Goal: Task Accomplishment & Management: Use online tool/utility

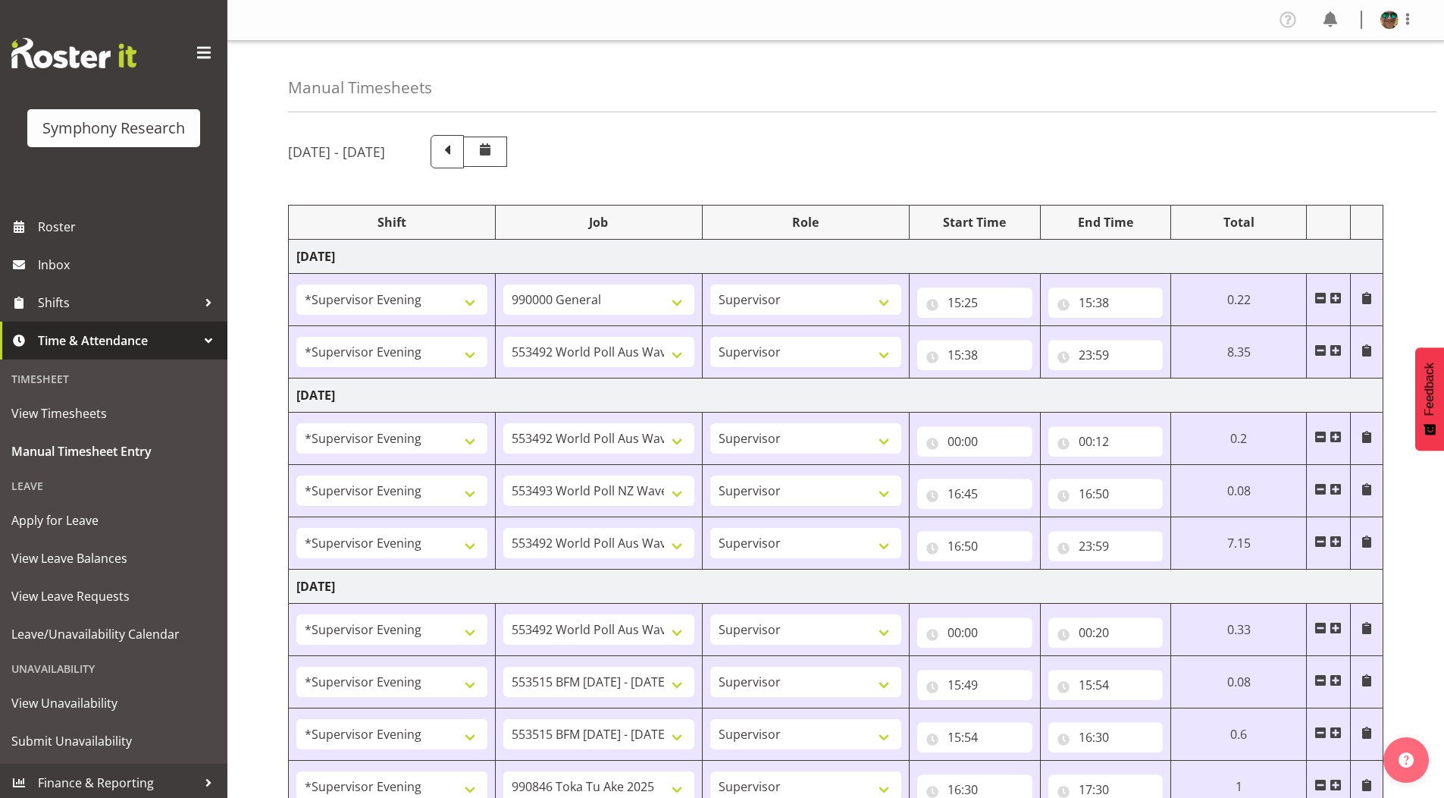
select select "4583"
select select "743"
select select "4583"
select select "10499"
select select "4583"
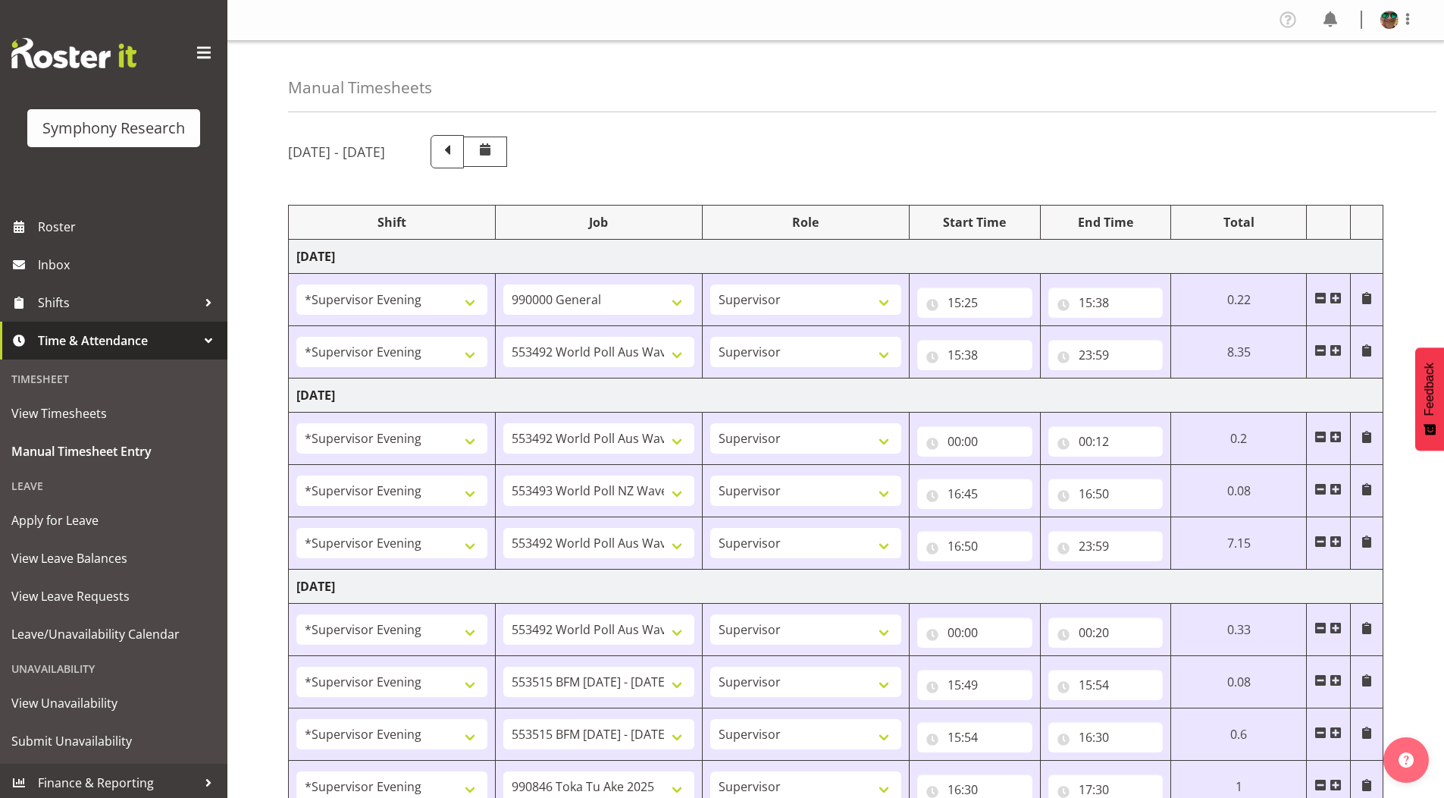
select select "10499"
select select "4583"
select select "10527"
select select "4583"
select select "10499"
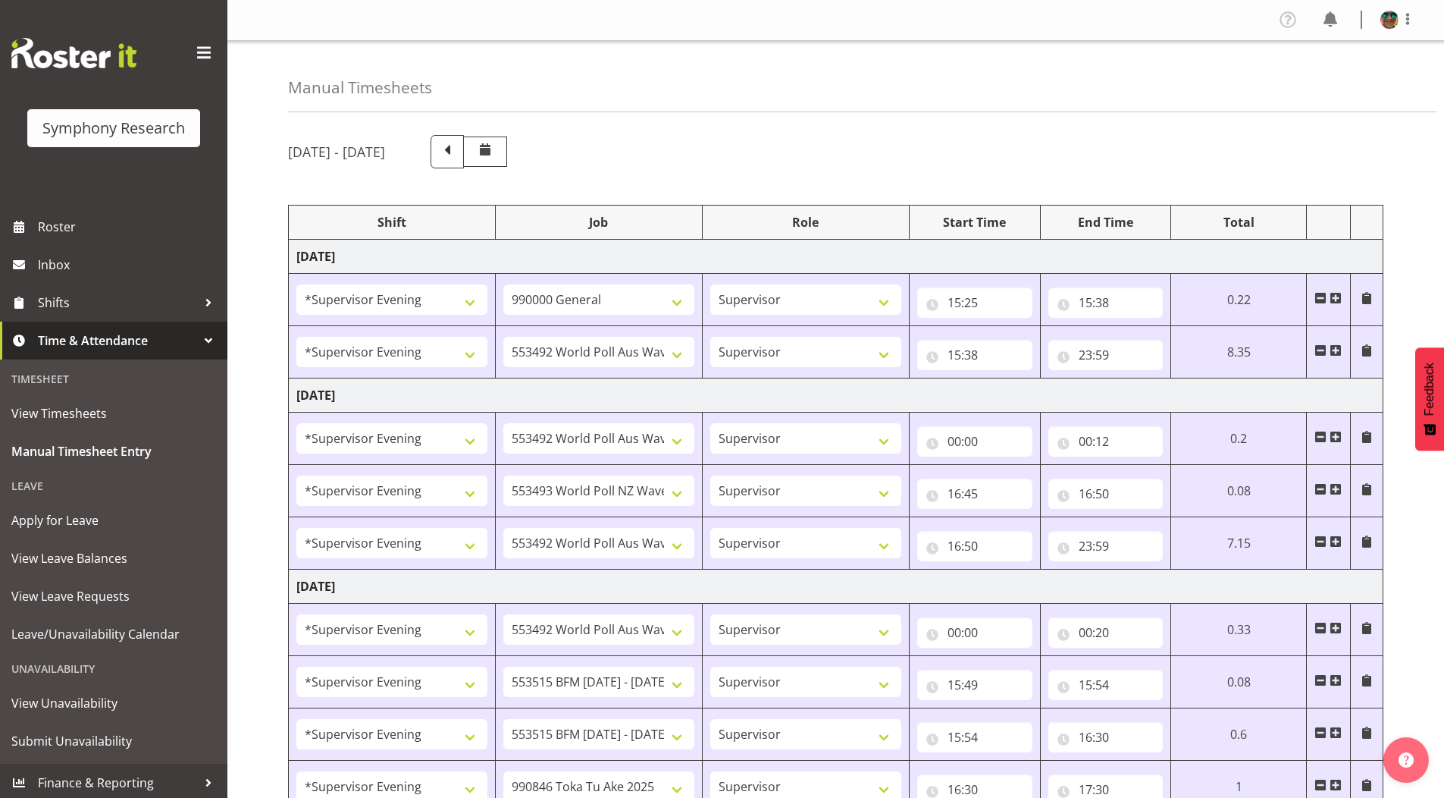
select select "4583"
select select "10499"
select select "4583"
select select "10731"
select select "4583"
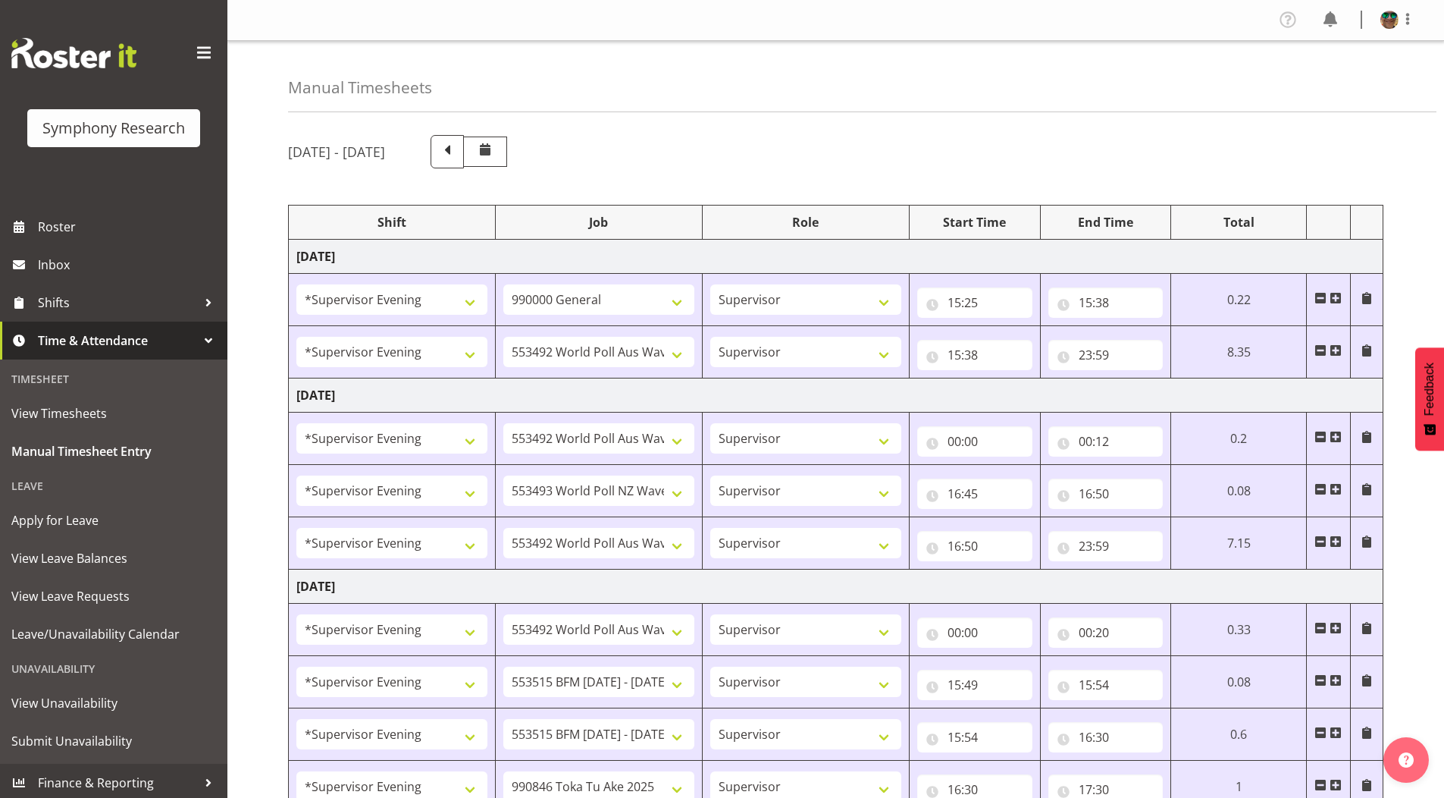
select select "10731"
select select "4583"
select select "9426"
select select "4583"
select select "10633"
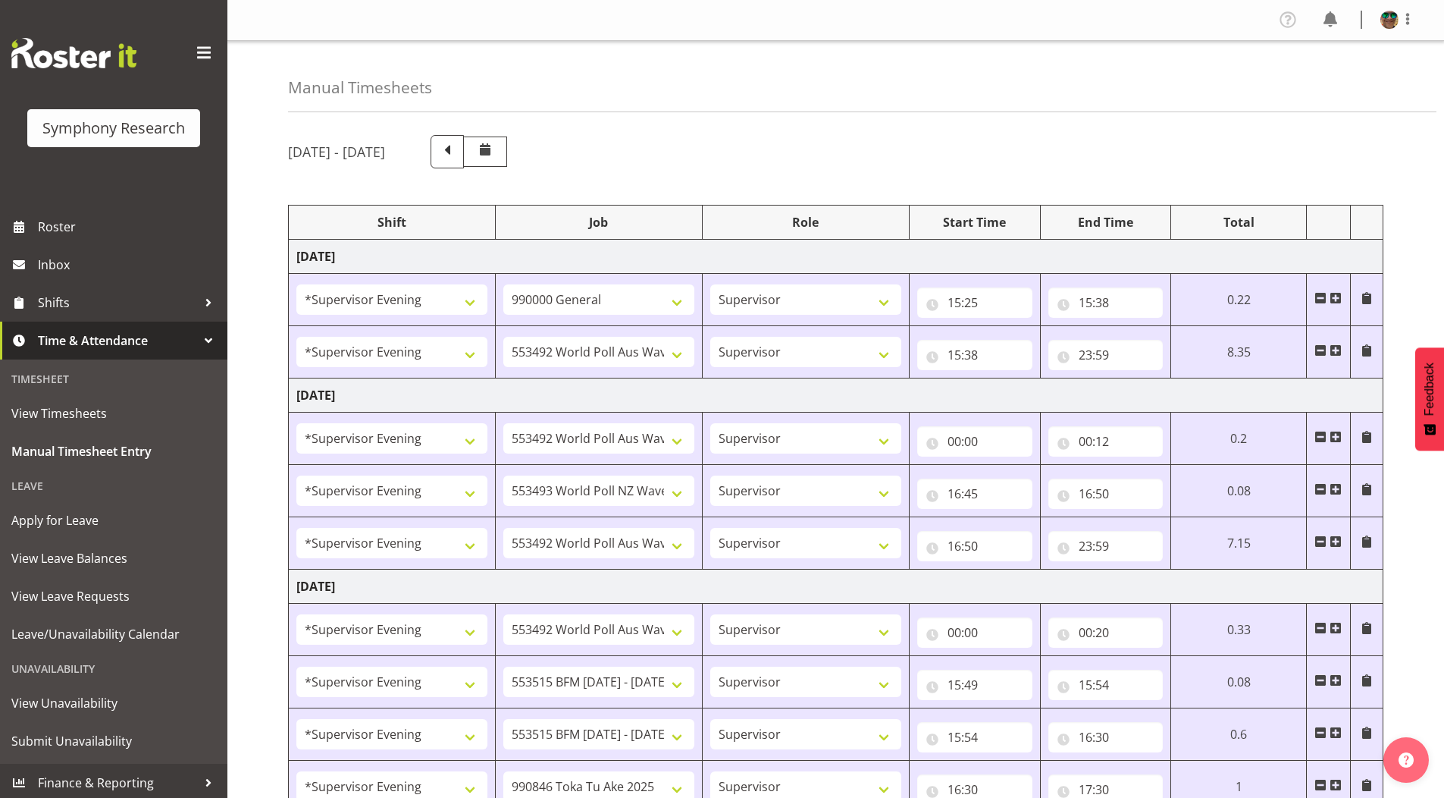
select select "4583"
select select "10730"
select select "4583"
select select "10575"
select select "4583"
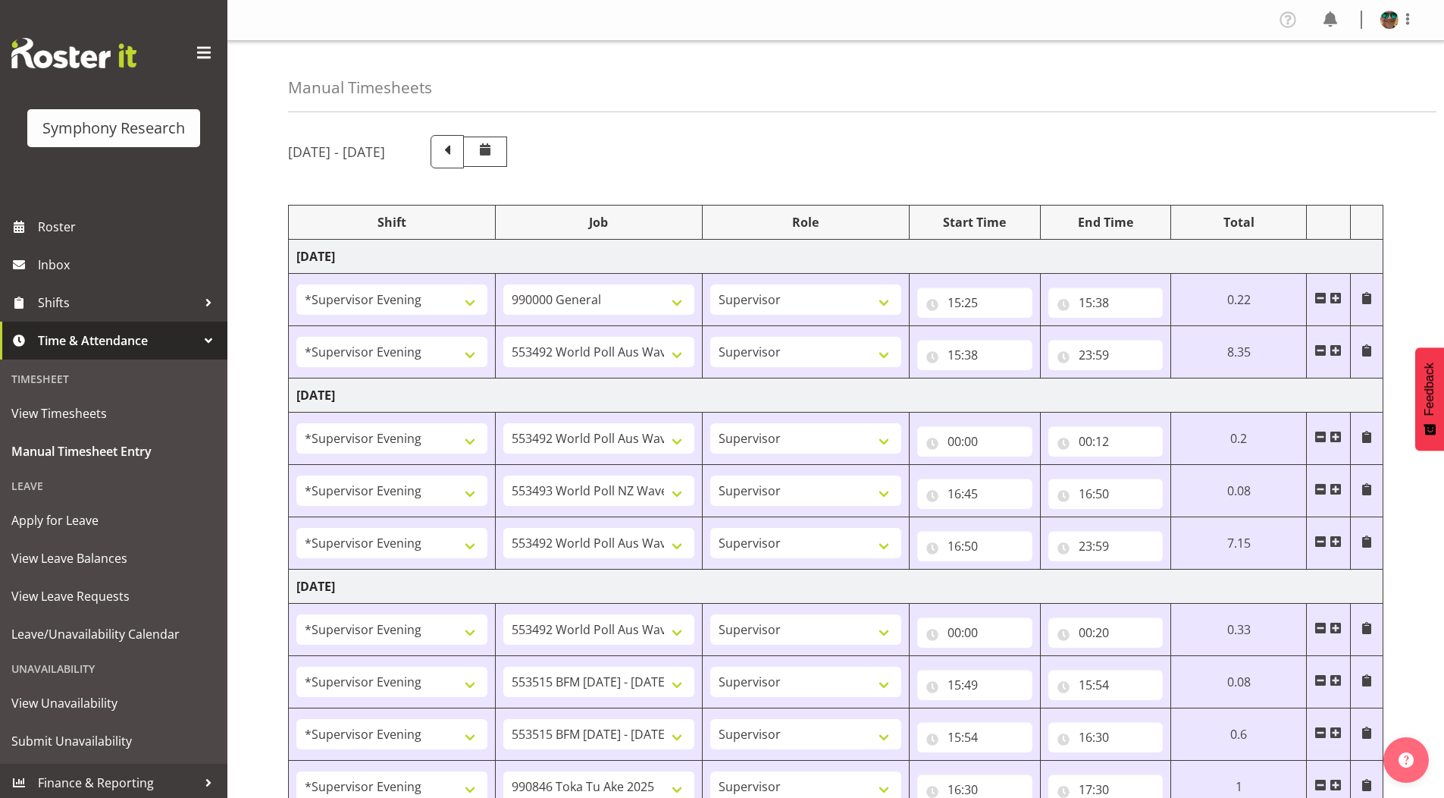
select select "743"
select select "4583"
select select "10733"
select select "4583"
select select "10733"
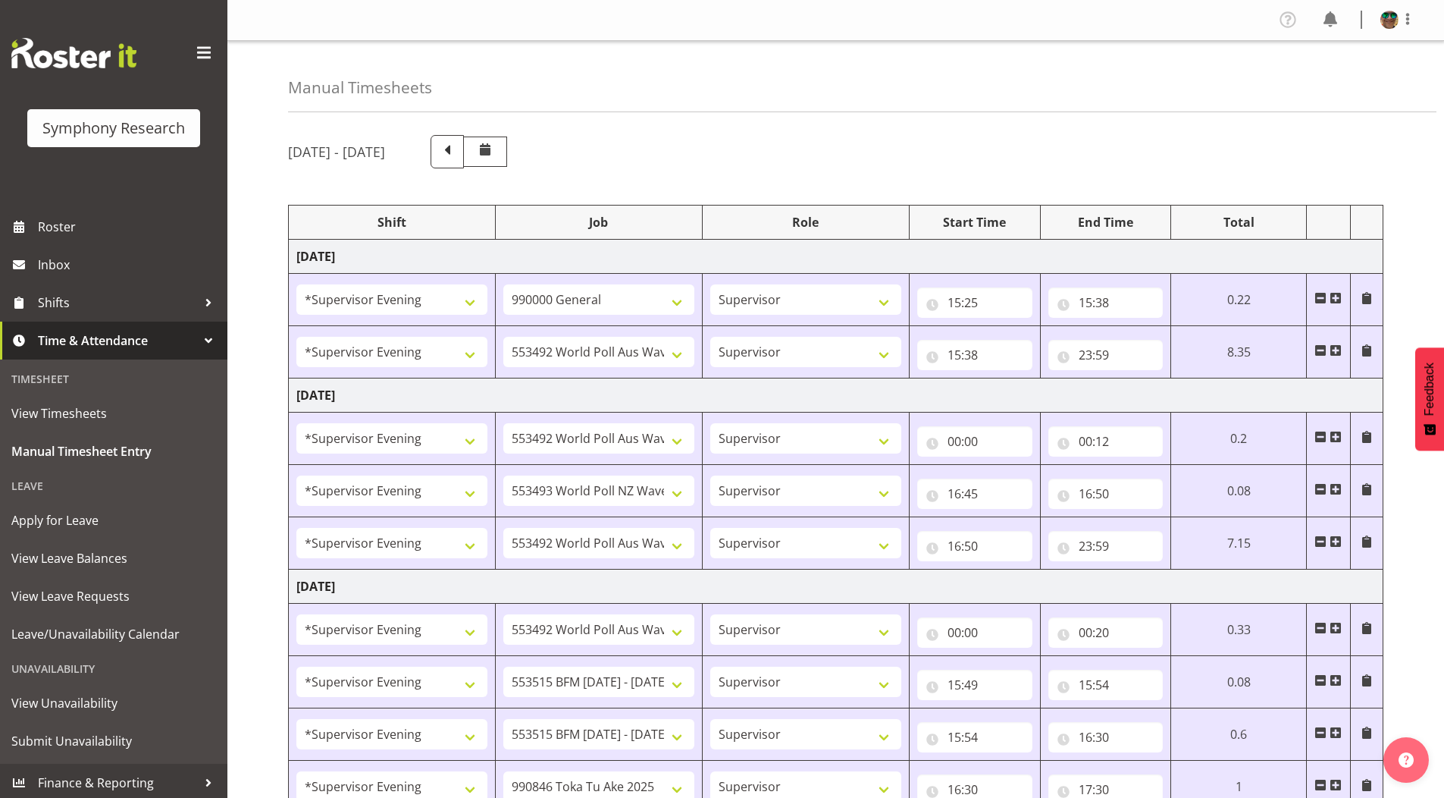
select select "4583"
select select "9426"
select select "4583"
select select "10730"
select select "4583"
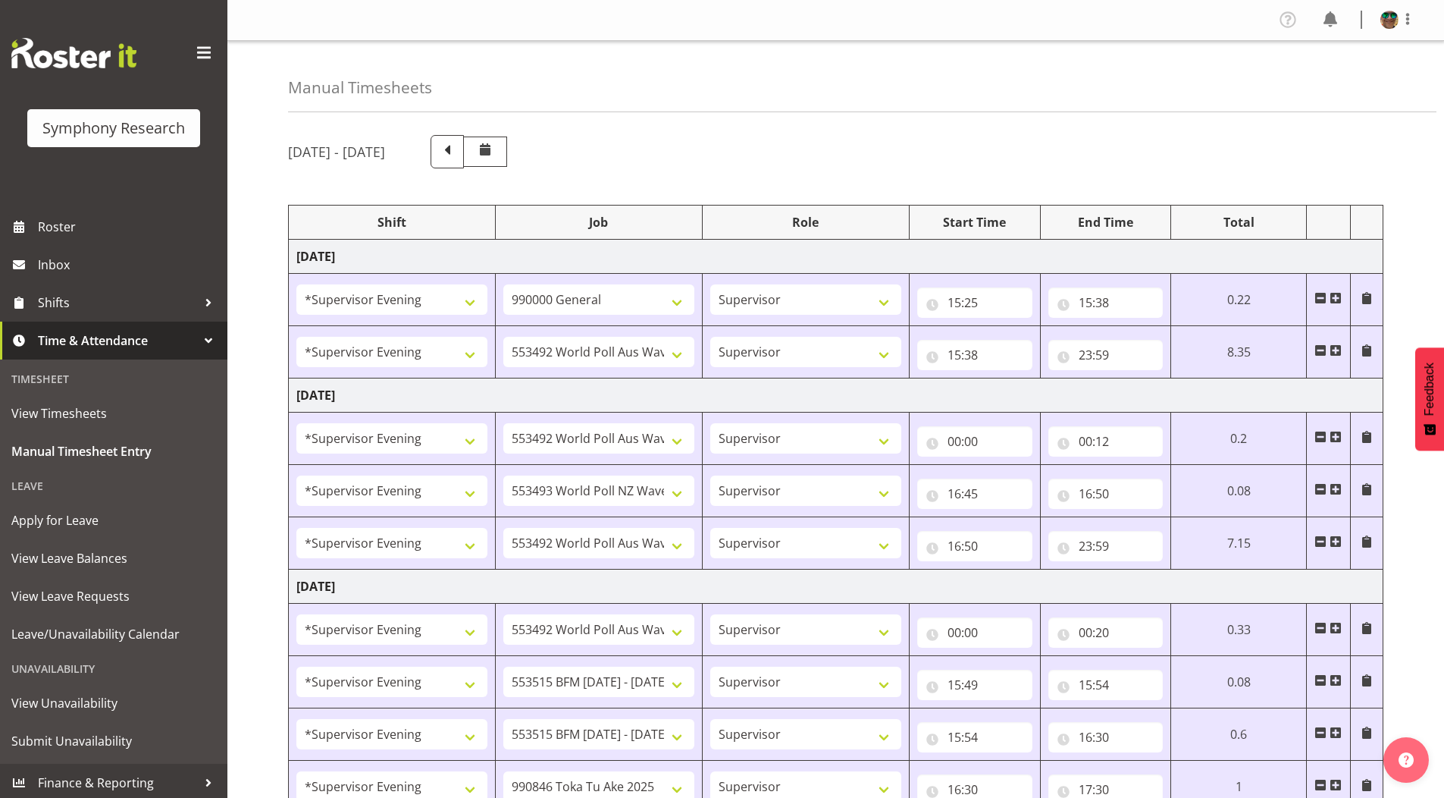
select select "10575"
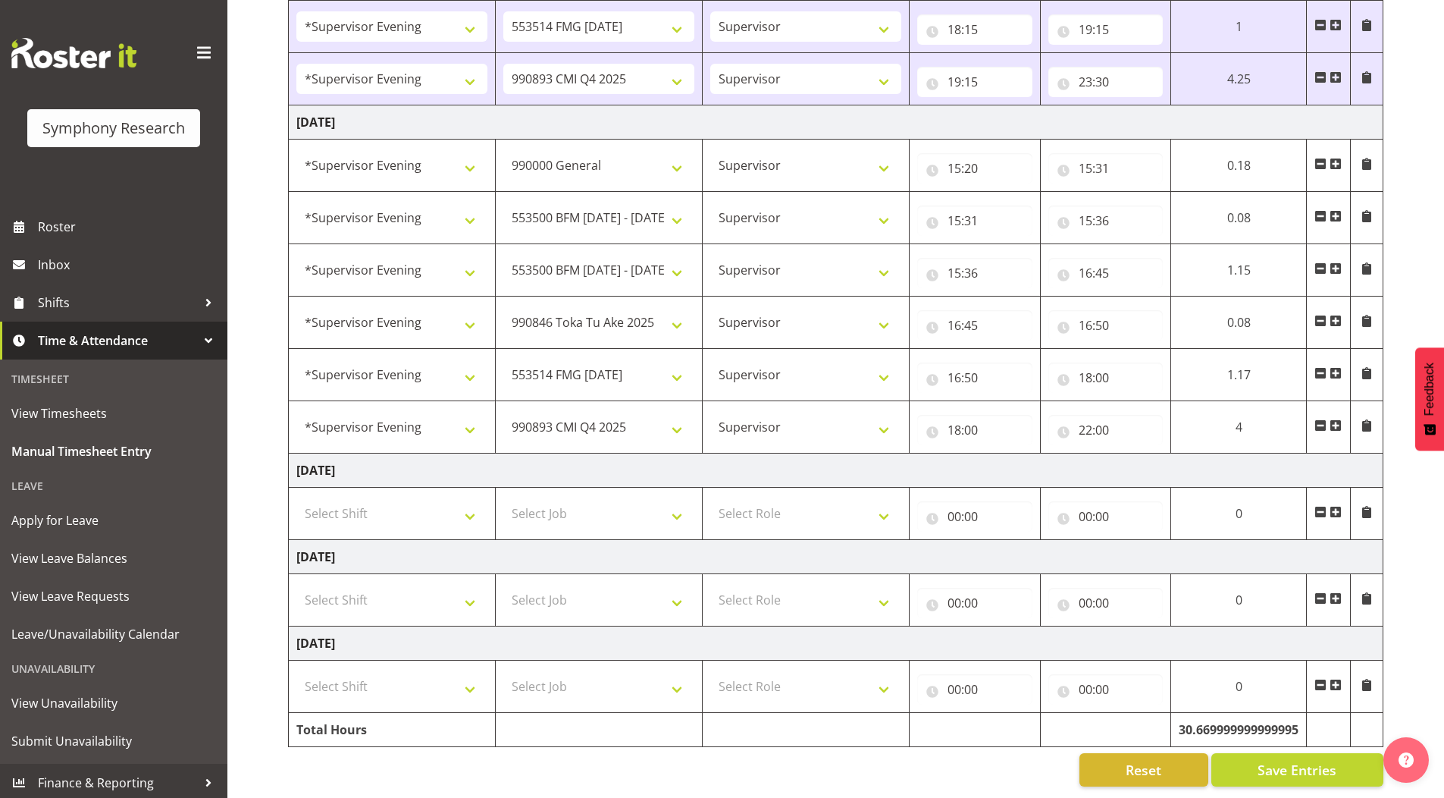
scroll to position [874, 0]
click at [588, 262] on select "550060 IF Admin 553492 World Poll Aus Wave 2 Main 2025 553493 World Poll NZ Wav…" at bounding box center [598, 270] width 191 height 30
select select "10731"
click at [503, 255] on select "550060 IF Admin 553492 World Poll Aus Wave 2 Main 2025 553493 World Poll NZ Wav…" at bounding box center [598, 270] width 191 height 30
click at [583, 206] on select "550060 IF Admin 553492 World Poll Aus Wave 2 Main 2025 553493 World Poll NZ Wav…" at bounding box center [598, 217] width 191 height 30
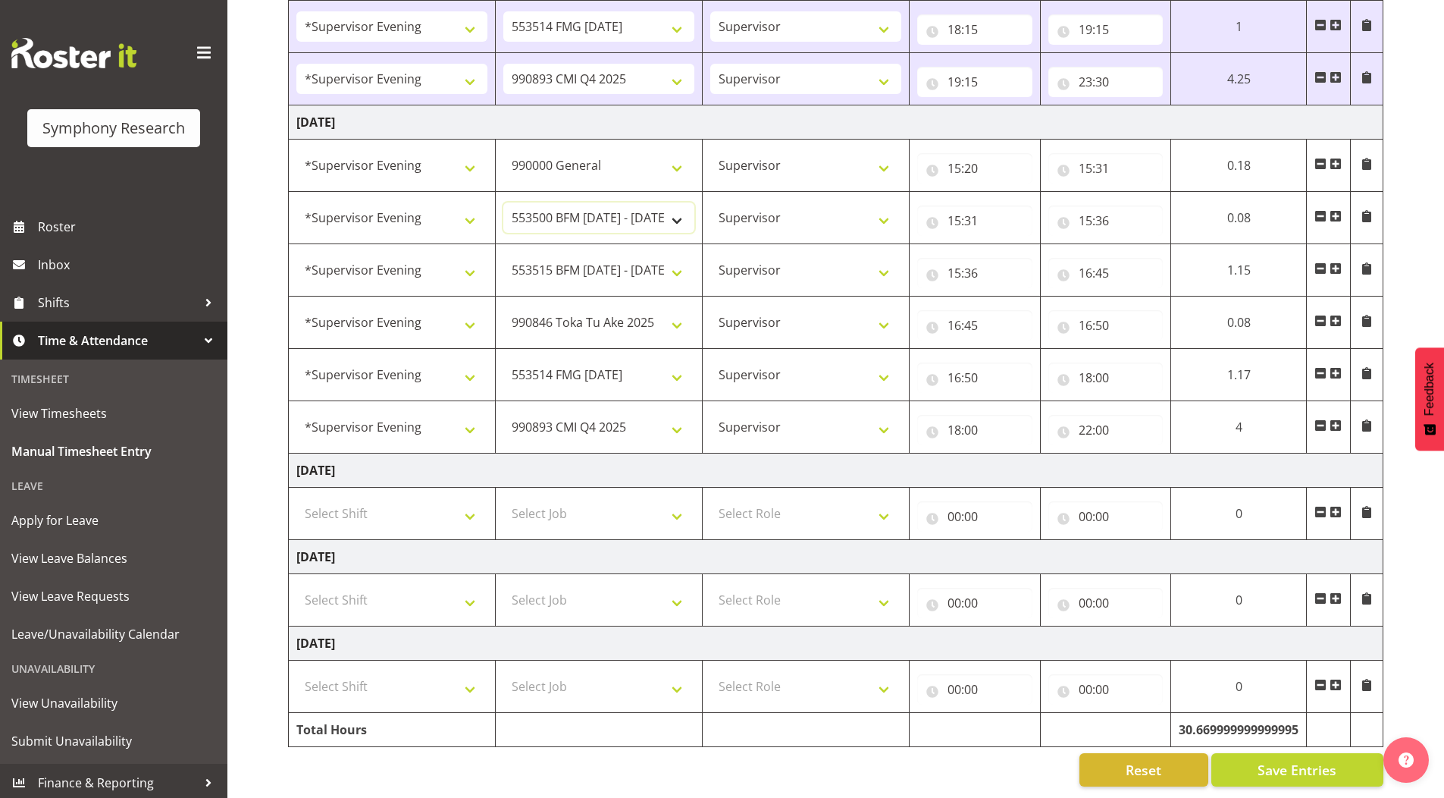
select select "10731"
click at [503, 202] on select "550060 IF Admin 553492 World Poll Aus Wave 2 Main 2025 553493 World Poll NZ Wav…" at bounding box center [598, 217] width 191 height 30
click at [1249, 757] on button "Save Entries" at bounding box center [1297, 769] width 172 height 33
